Goal: Ask a question: Seek information or help from site administrators or community

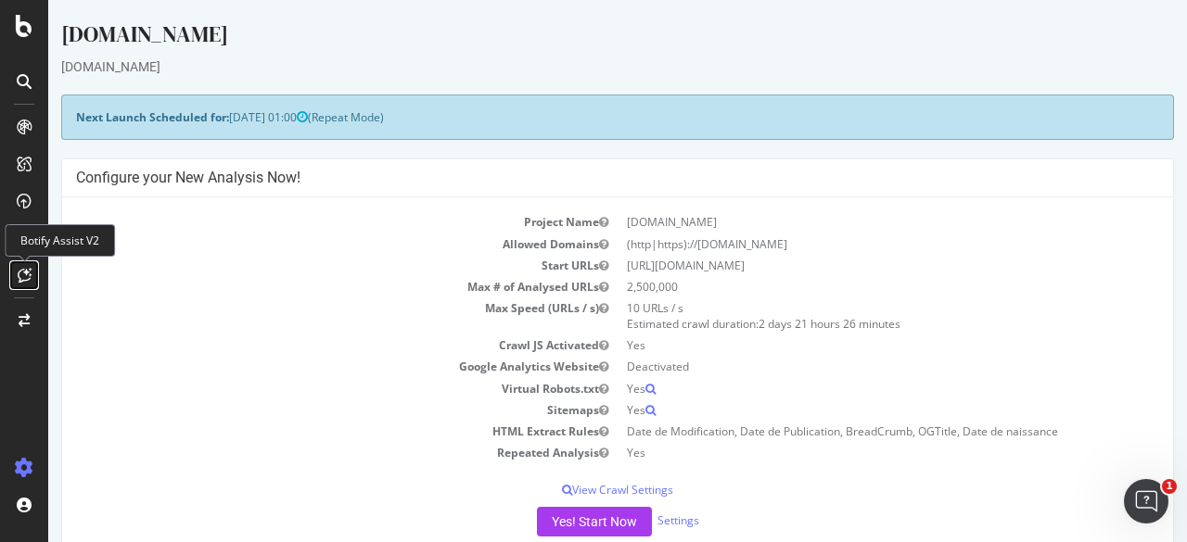
click at [19, 278] on icon at bounding box center [25, 275] width 14 height 15
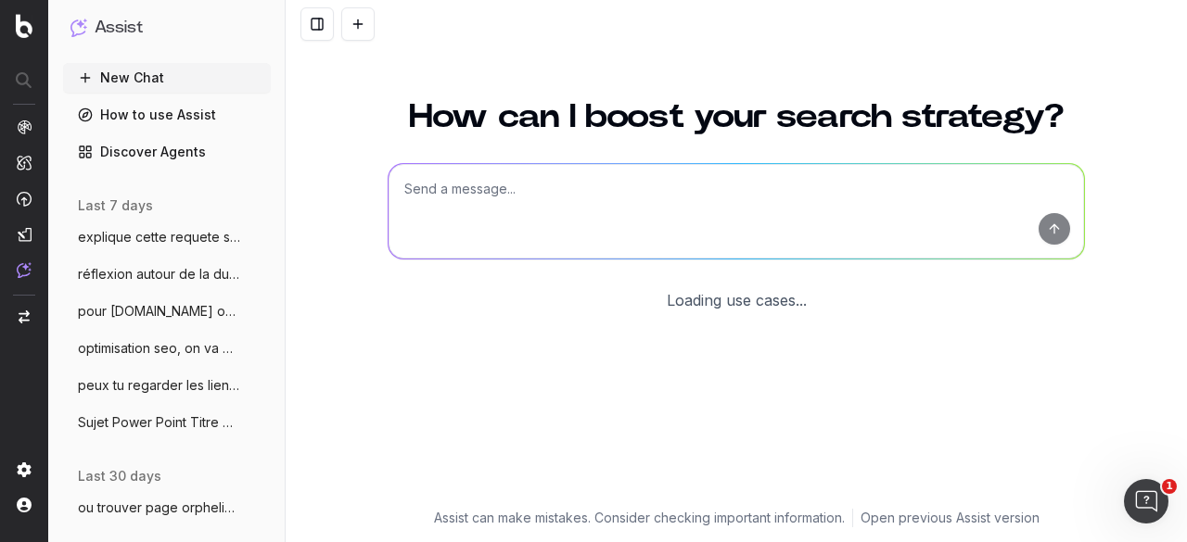
scroll to position [160, 0]
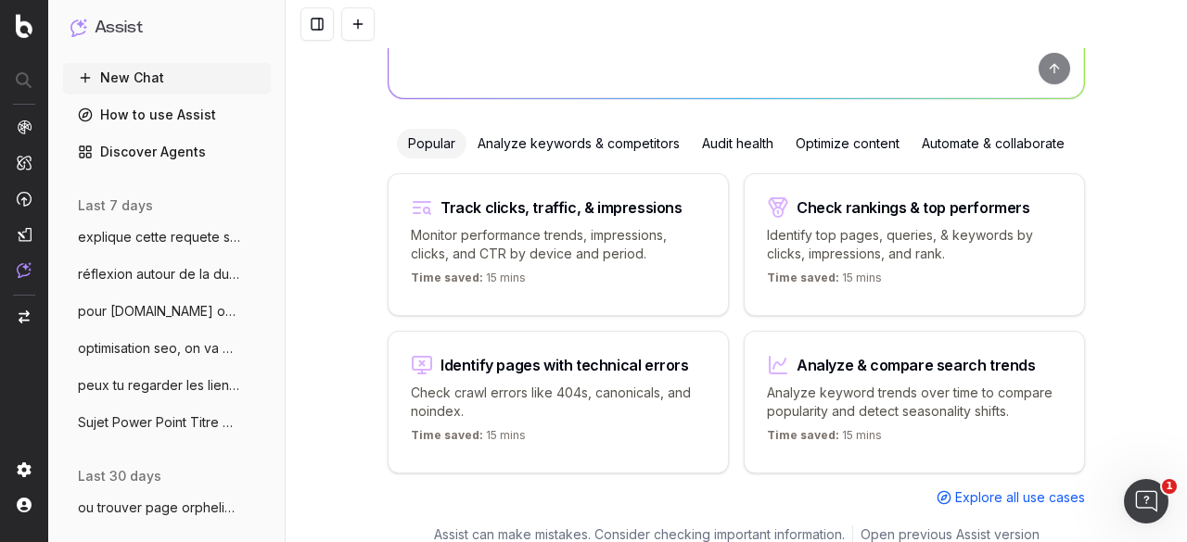
click at [159, 228] on span "explique cette requete sql : with bloc_" at bounding box center [159, 237] width 163 height 19
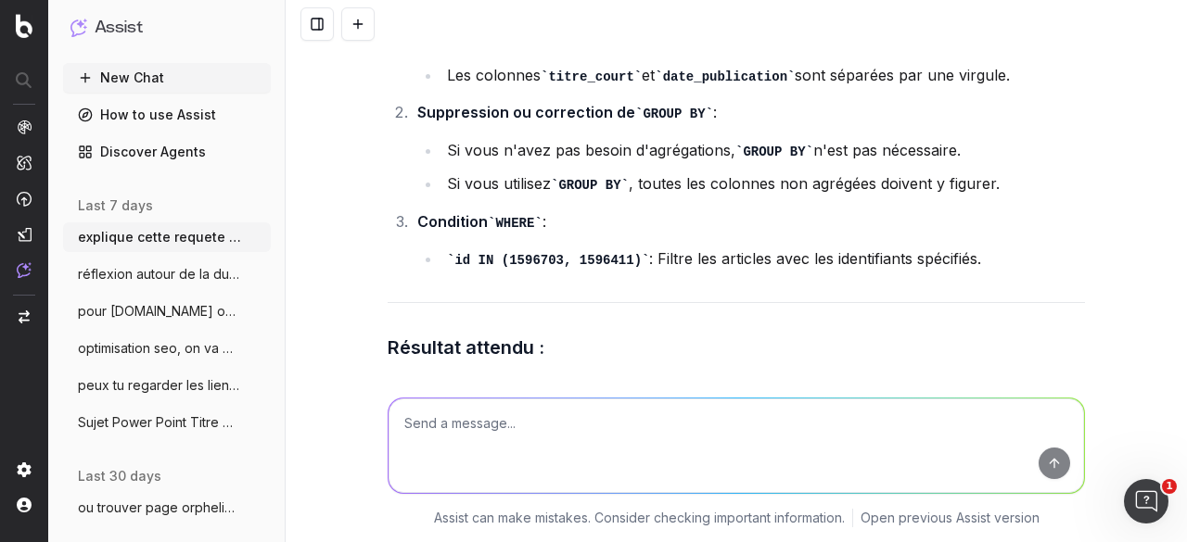
scroll to position [19805, 0]
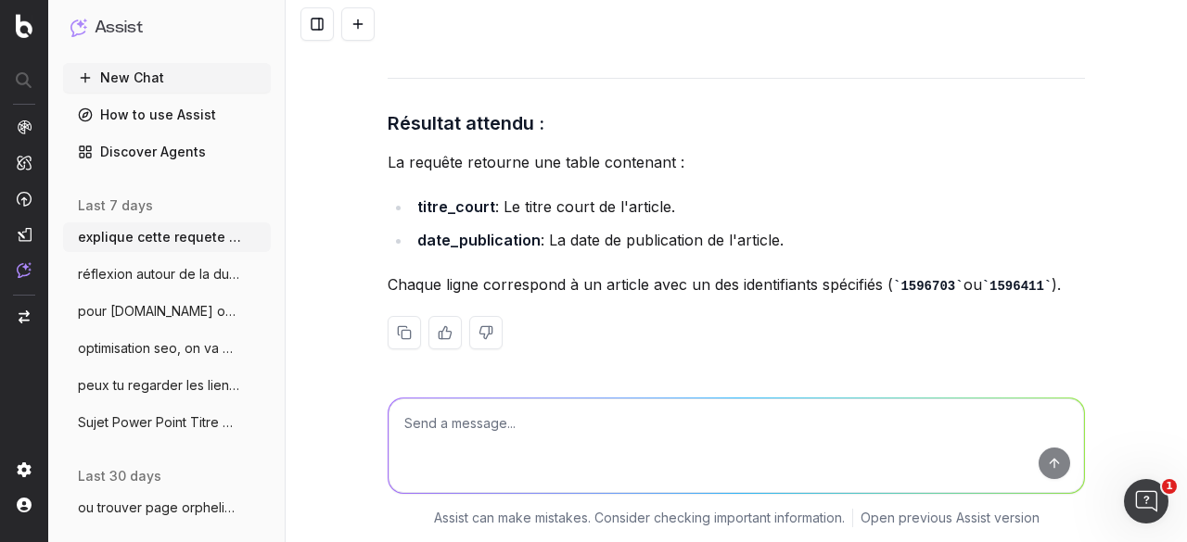
click at [145, 274] on span "réflexion autour de la durée de durée de" at bounding box center [159, 274] width 163 height 19
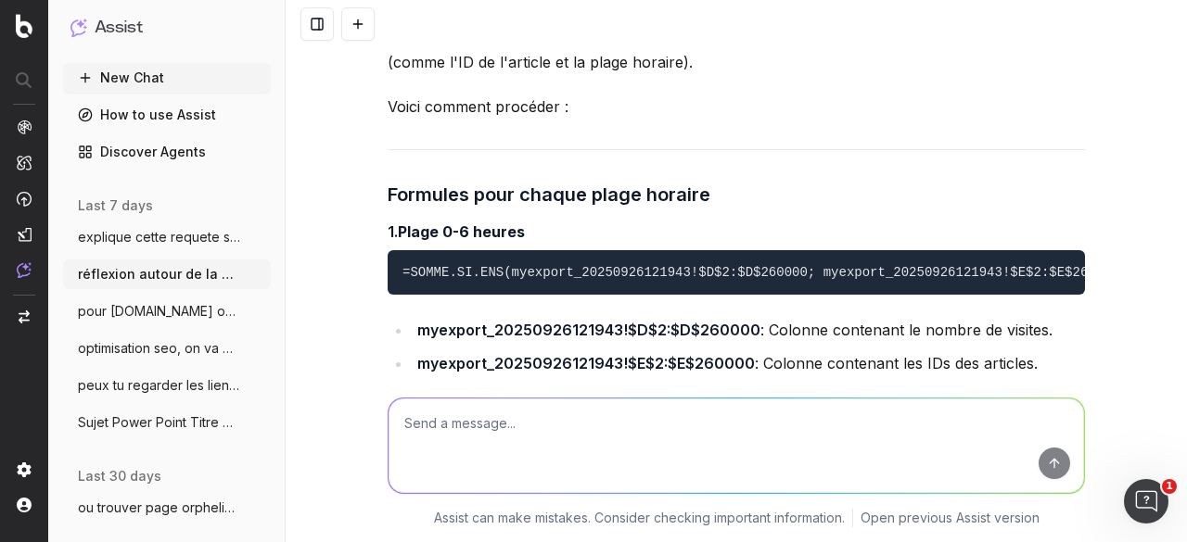
scroll to position [16638, 0]
click at [501, 440] on textarea at bounding box center [735, 446] width 695 height 95
type textarea "j"
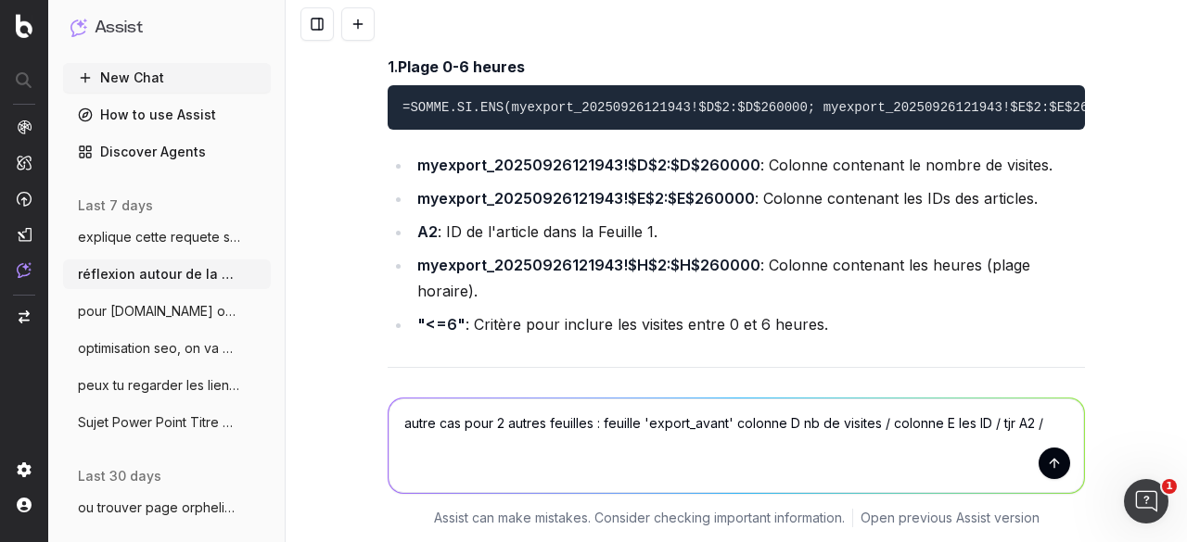
scroll to position [18945, 0]
type textarea "autre cas pour 2 autres feuilles : feuille 'export_avant' colonne D nb de visit…"
click at [128, 314] on span "pour [DOMAIN_NAME] on va parler de données" at bounding box center [159, 311] width 163 height 19
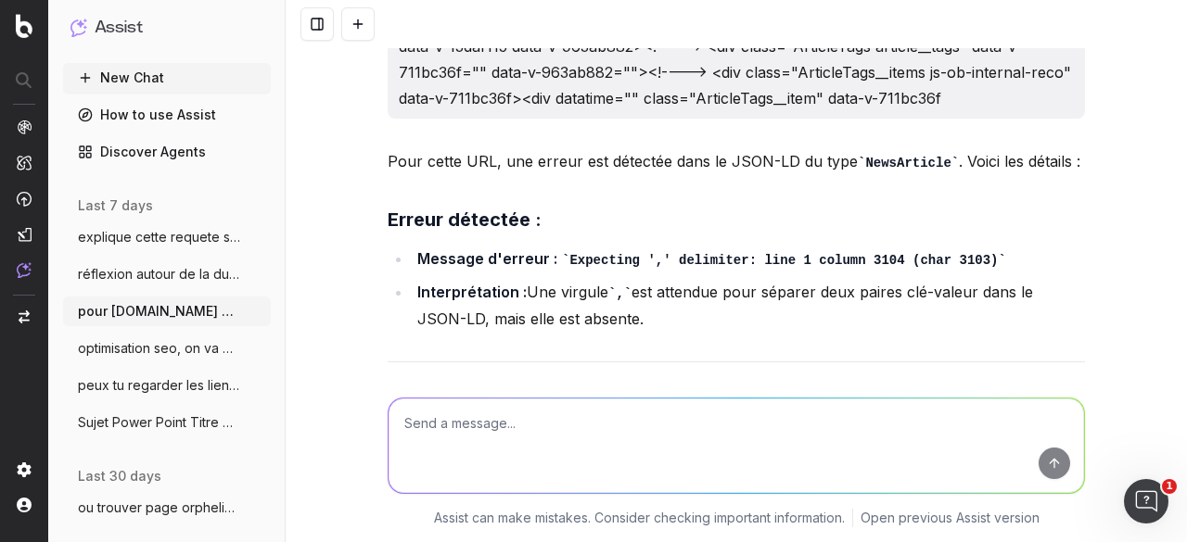
click at [128, 272] on span "réflexion autour de la durée de durée de" at bounding box center [159, 274] width 163 height 19
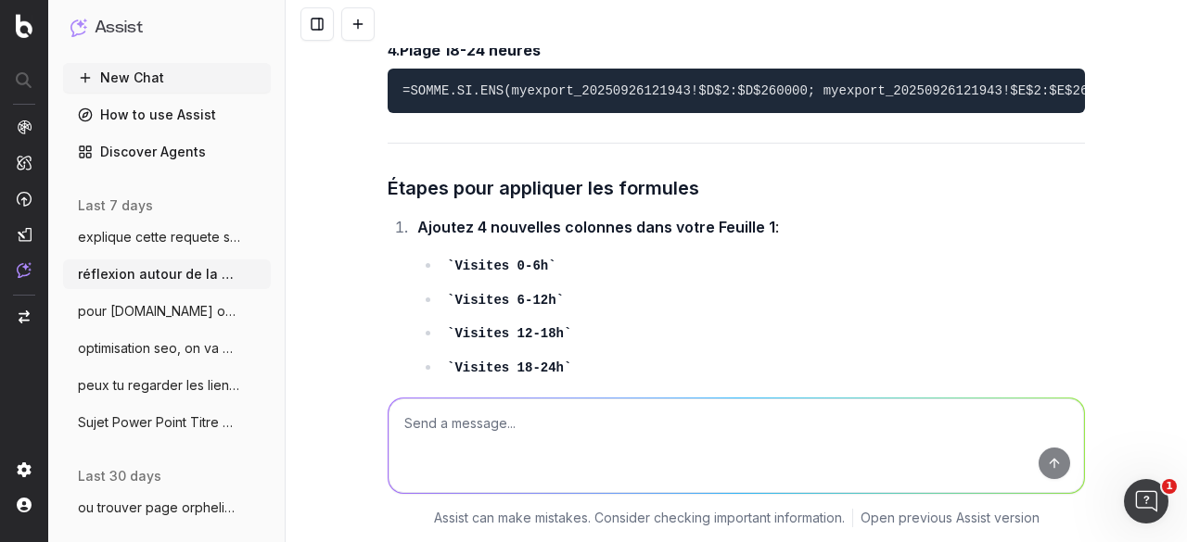
scroll to position [22386, 0]
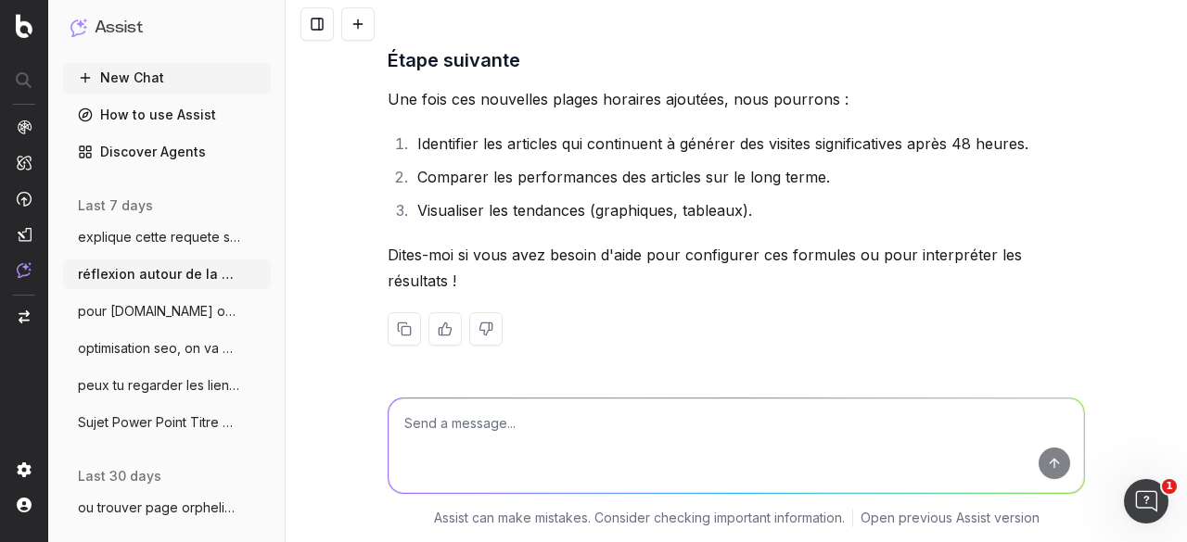
click at [324, 179] on div "réflexion autour de la durée de durée de vie d'un article en terme de perf. Com…" at bounding box center [736, 271] width 901 height 542
